Goal: Information Seeking & Learning: Find specific fact

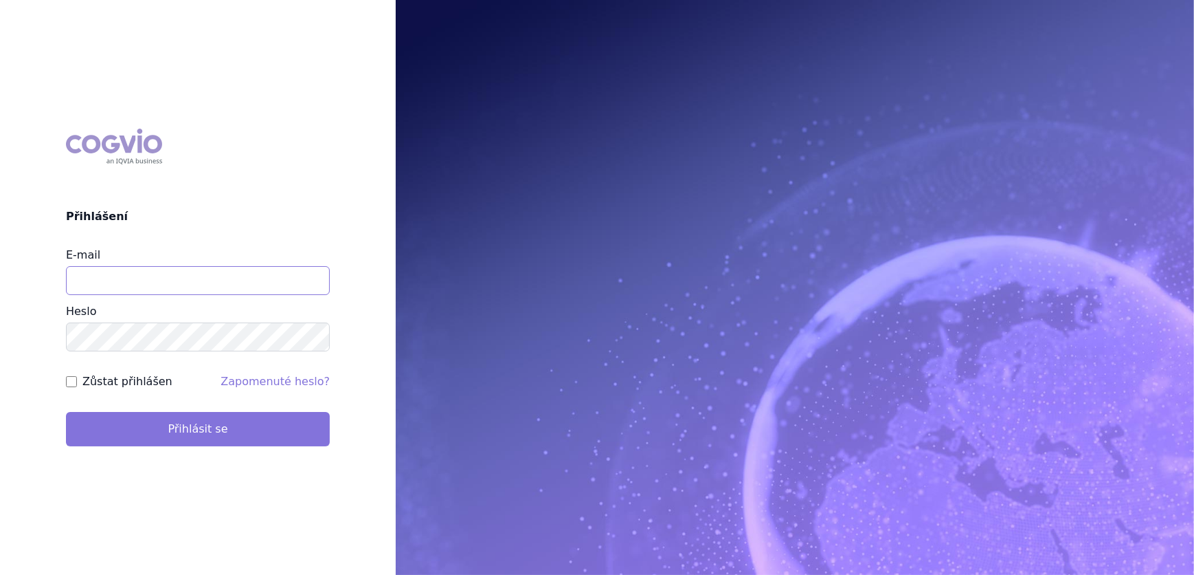
type input "[PERSON_NAME][EMAIL_ADDRESS][DOMAIN_NAME]"
click at [148, 422] on button "Přihlásit se" at bounding box center [198, 429] width 264 height 34
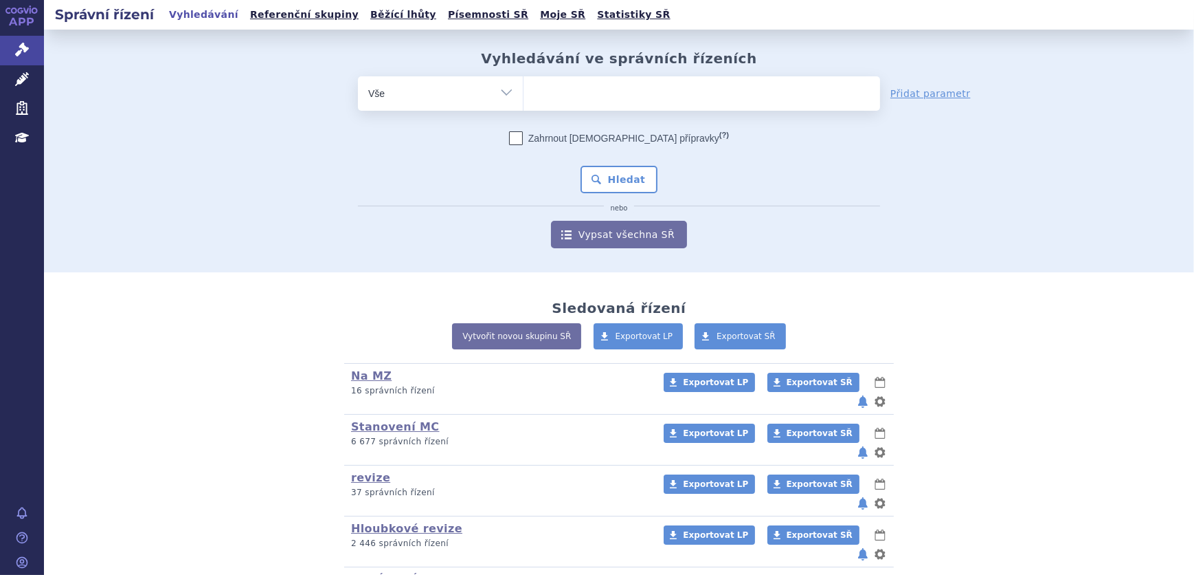
drag, startPoint x: 584, startPoint y: 107, endPoint x: 590, endPoint y: 104, distance: 7.4
click at [586, 107] on span at bounding box center [702, 93] width 357 height 34
click at [524, 107] on select at bounding box center [523, 93] width 1 height 34
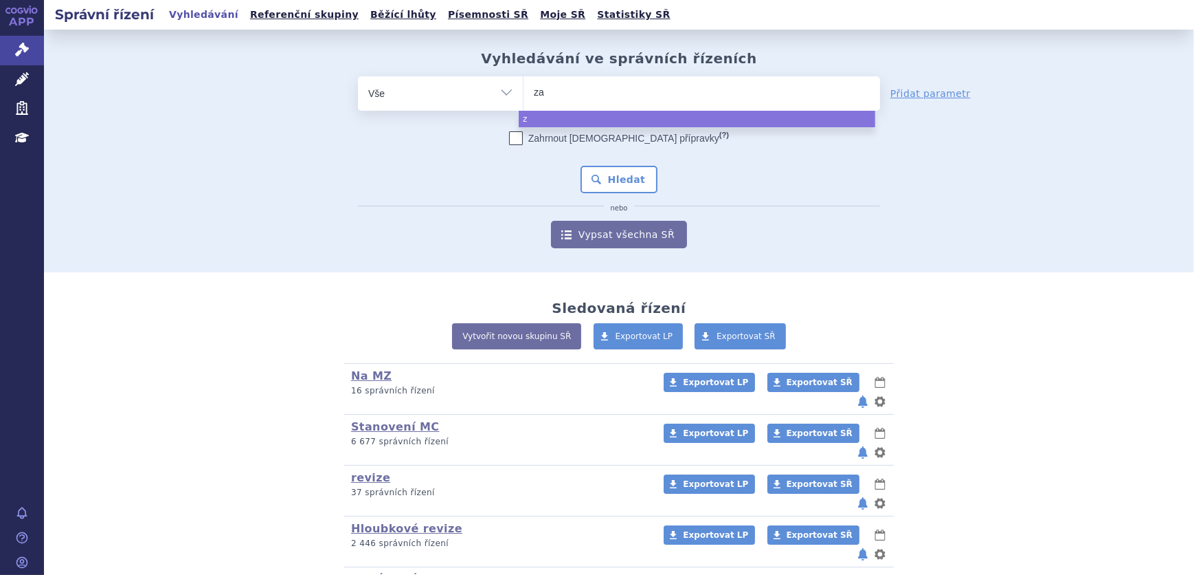
type input "zav"
type input "zave"
type input "zavesc"
type input "zavesca"
select select "[MEDICAL_DATA]"
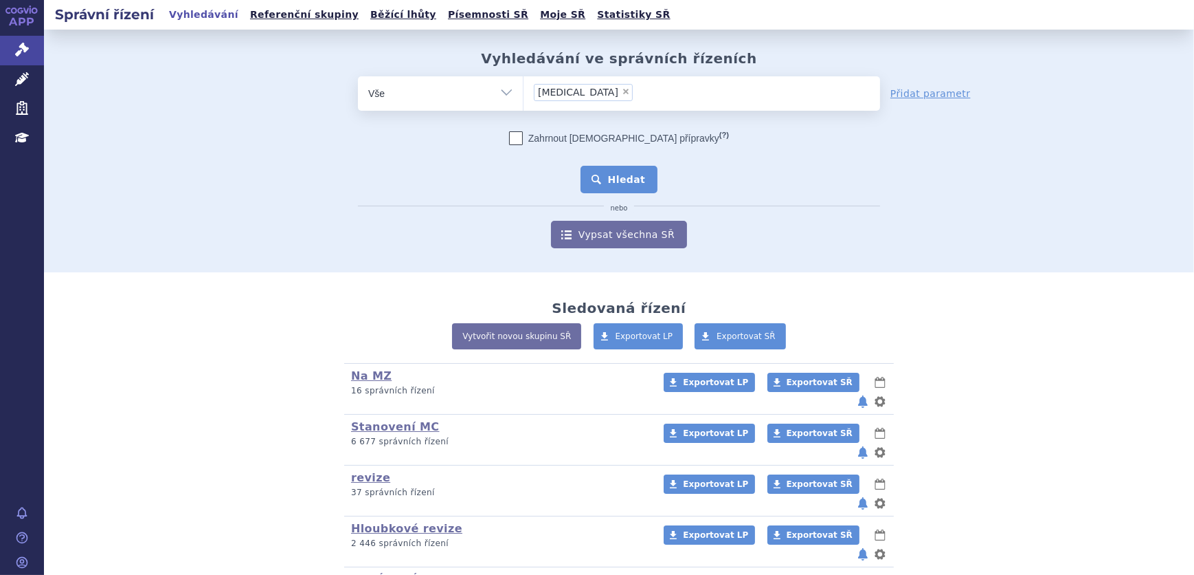
click at [631, 171] on button "Hledat" at bounding box center [620, 179] width 78 height 27
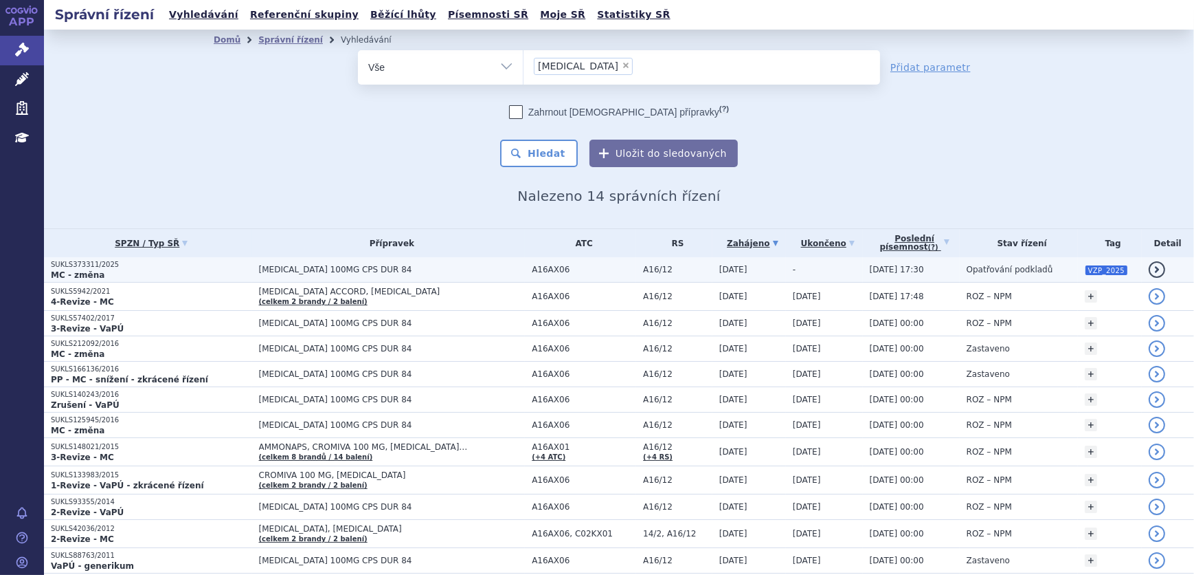
click at [445, 261] on td "[MEDICAL_DATA] 100MG CPS DUR 84" at bounding box center [389, 269] width 274 height 25
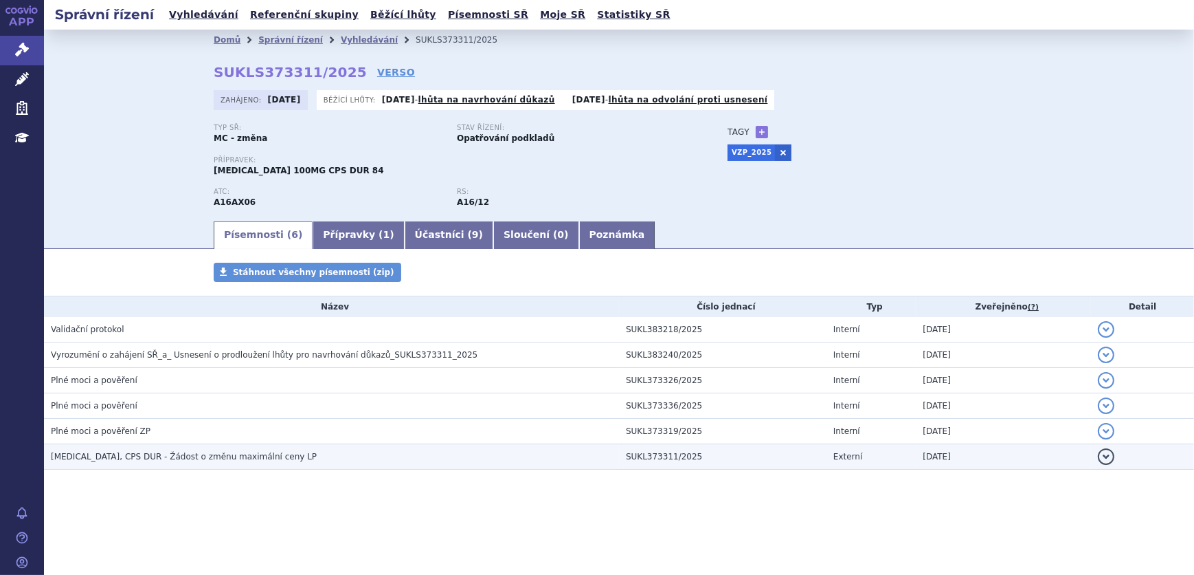
click at [236, 452] on span "ZAVESCA, CPS DUR - Žádost o změnu maximální ceny LP" at bounding box center [184, 457] width 266 height 10
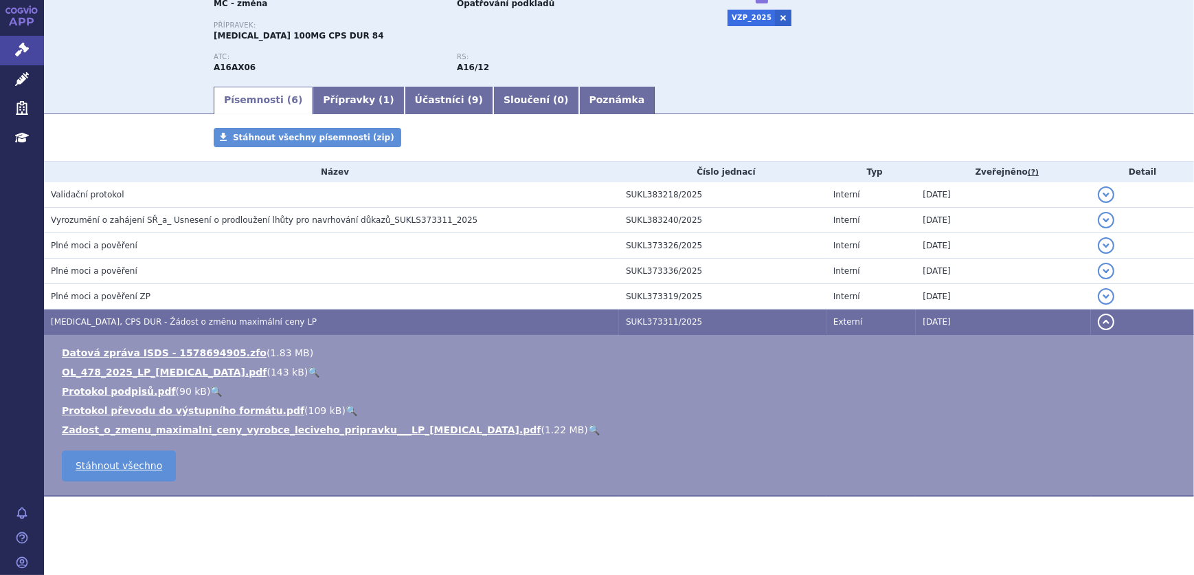
scroll to position [137, 0]
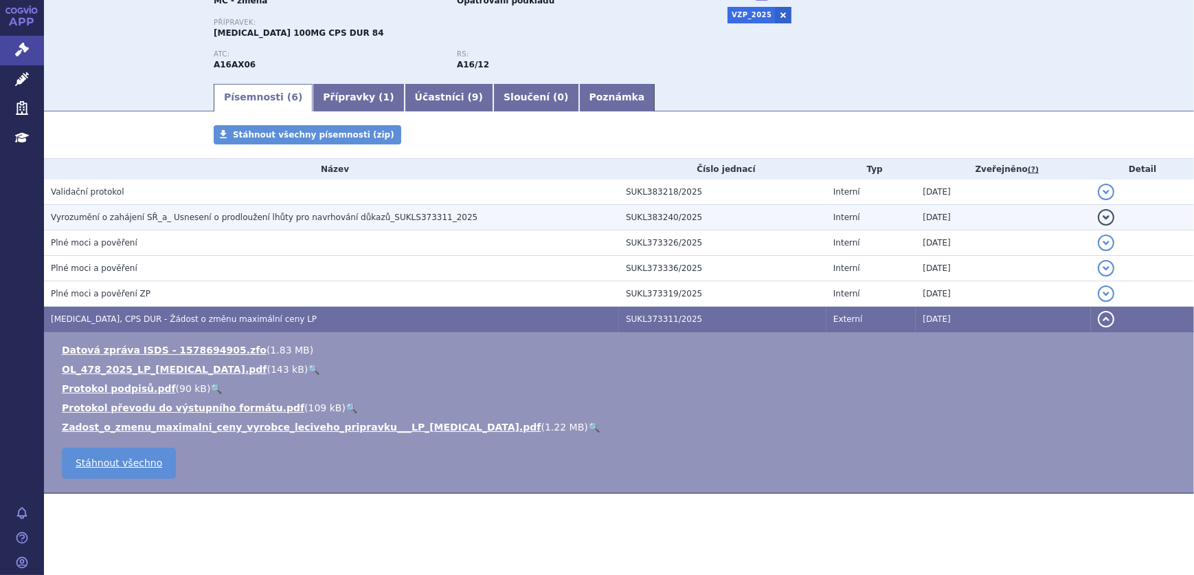
click at [148, 222] on h3 "Vyrozumění o zahájení SŘ_a_ Usnesení o prodloužení lhůty pro navrhování důkazů_…" at bounding box center [335, 217] width 568 height 14
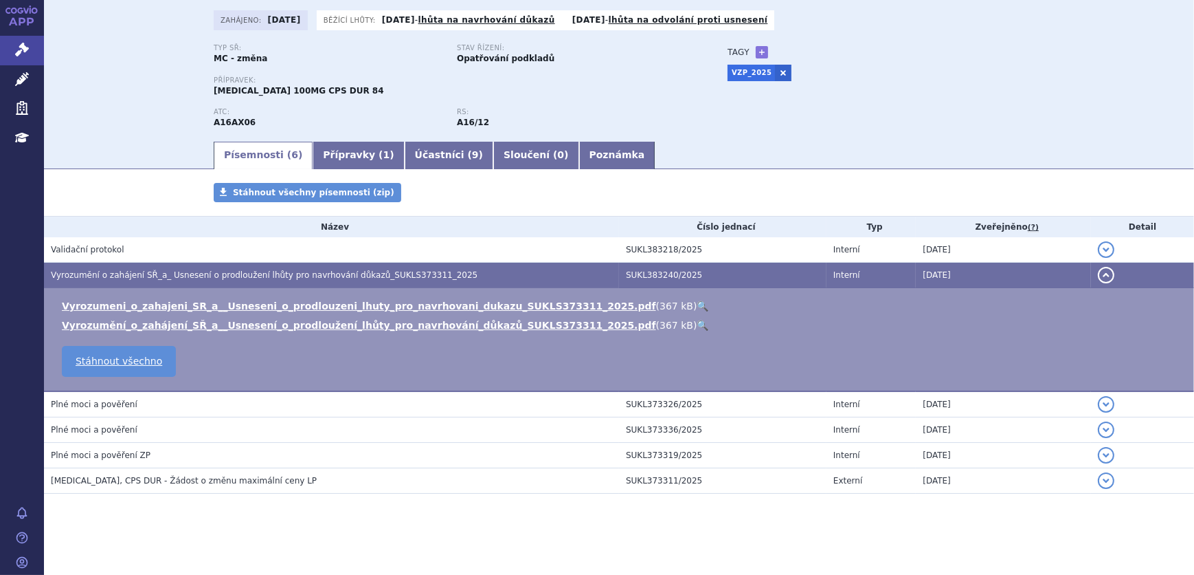
click at [698, 305] on link "🔍" at bounding box center [704, 305] width 12 height 11
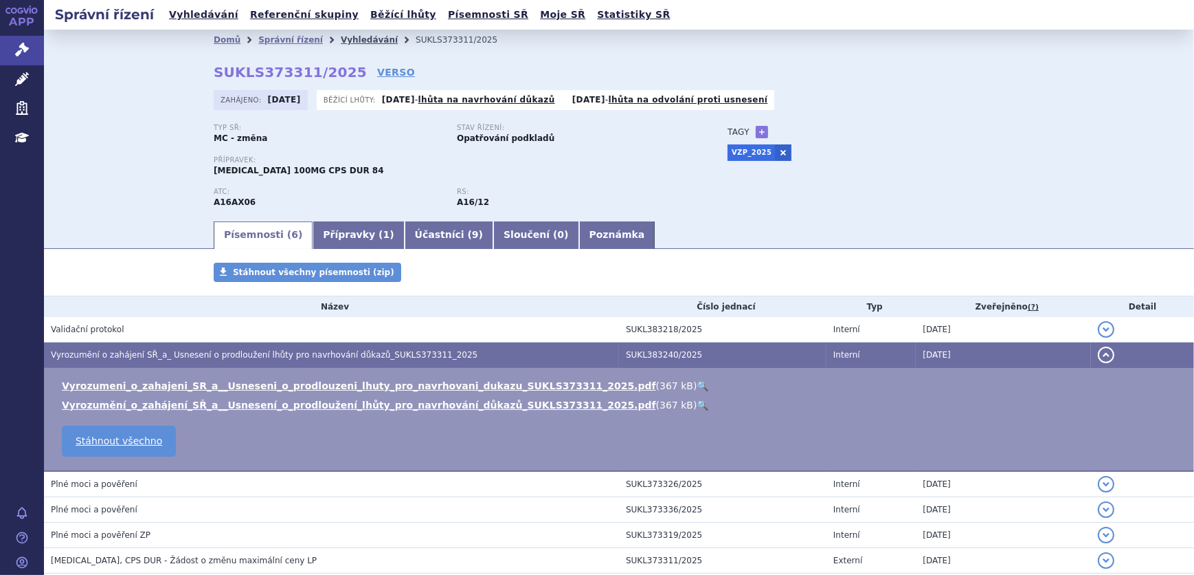
click at [343, 39] on link "Vyhledávání" at bounding box center [369, 40] width 57 height 10
